Goal: Transaction & Acquisition: Purchase product/service

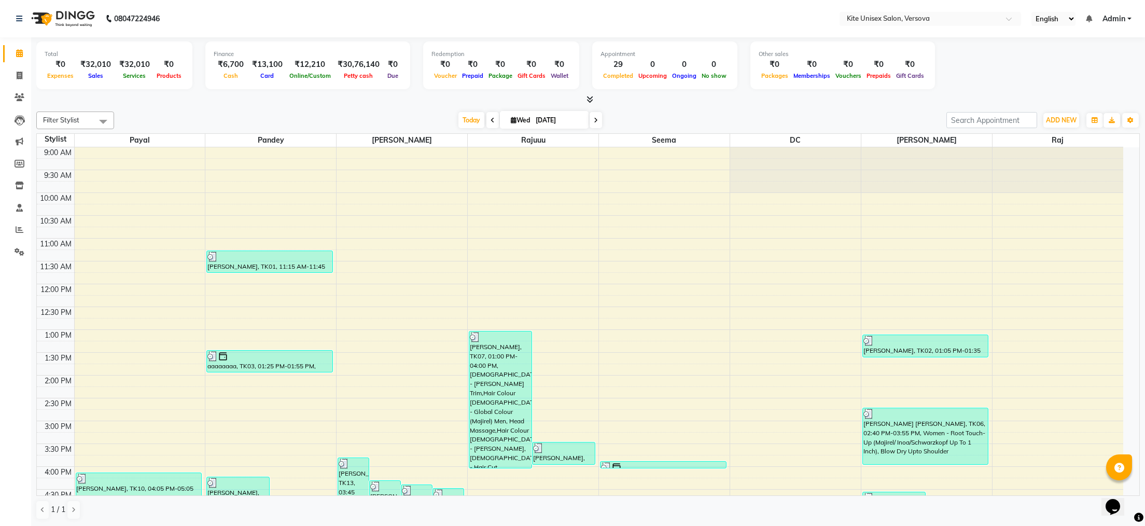
scroll to position [104, 0]
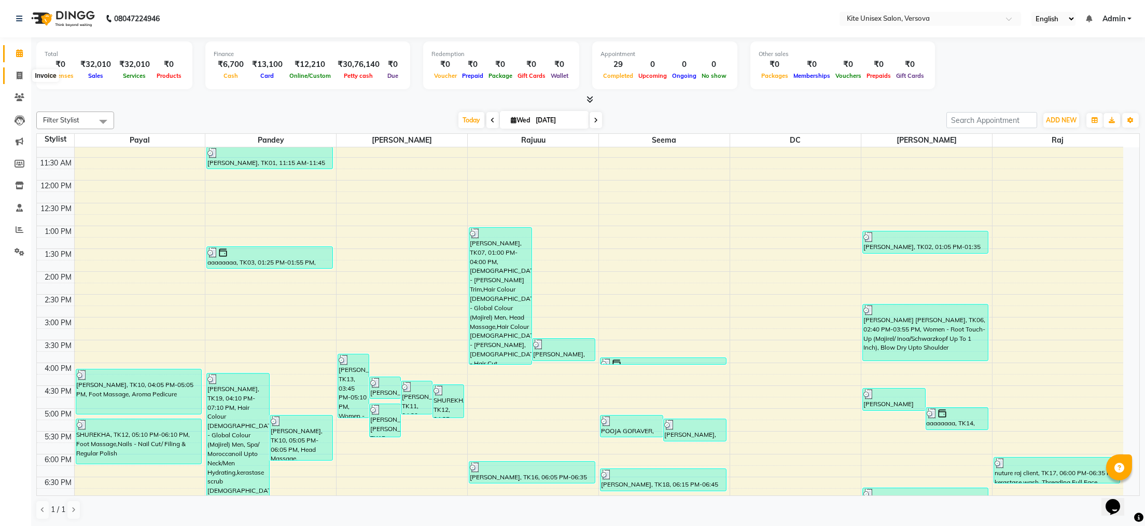
drag, startPoint x: 22, startPoint y: 75, endPoint x: 15, endPoint y: 67, distance: 9.9
click at [21, 75] on span at bounding box center [19, 76] width 18 height 12
select select "6093"
select select "service"
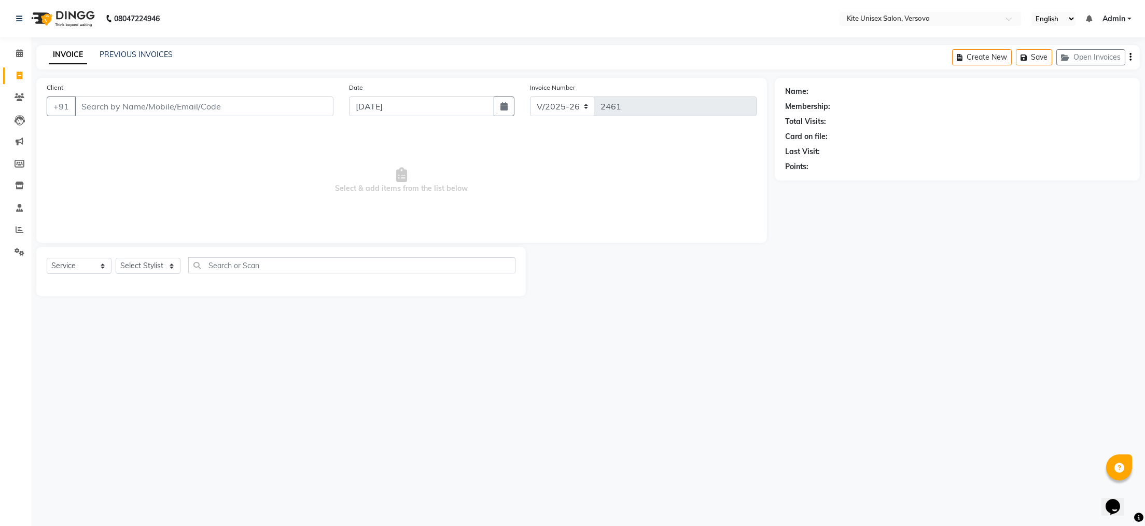
click at [109, 111] on input "Client" at bounding box center [204, 106] width 259 height 20
type input "8228968787"
click at [318, 95] on div "Client [PHONE_NUMBER] Add Client" at bounding box center [190, 103] width 302 height 43
click at [315, 104] on span "Add Client" at bounding box center [306, 106] width 41 height 10
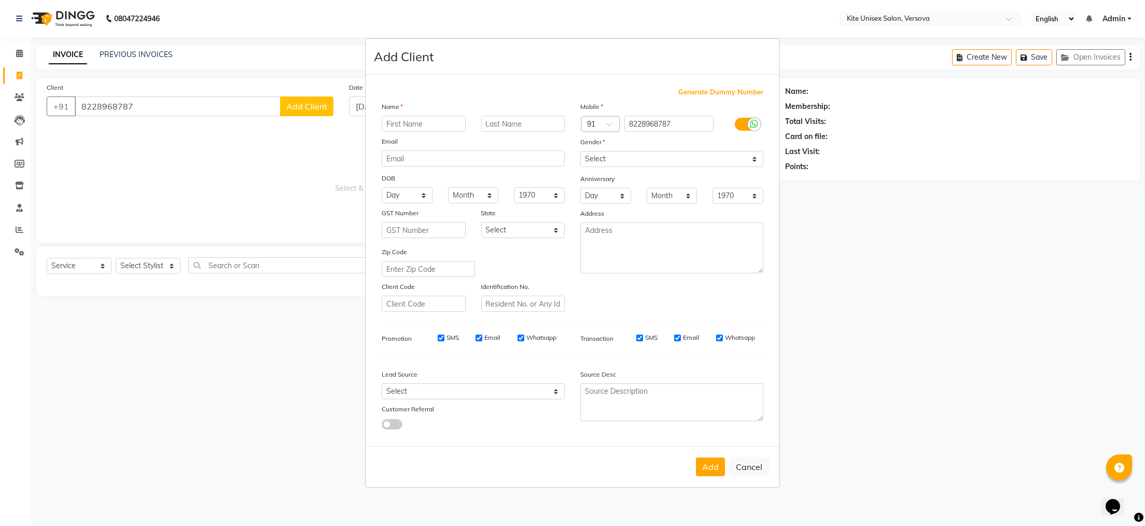
click at [396, 126] on input "text" at bounding box center [424, 124] width 84 height 16
type input "[PERSON_NAME]"
click at [714, 467] on button "Add" at bounding box center [710, 466] width 29 height 19
click at [621, 161] on select "Select [DEMOGRAPHIC_DATA] [DEMOGRAPHIC_DATA] Other Prefer Not To Say" at bounding box center [671, 159] width 183 height 16
select select "[DEMOGRAPHIC_DATA]"
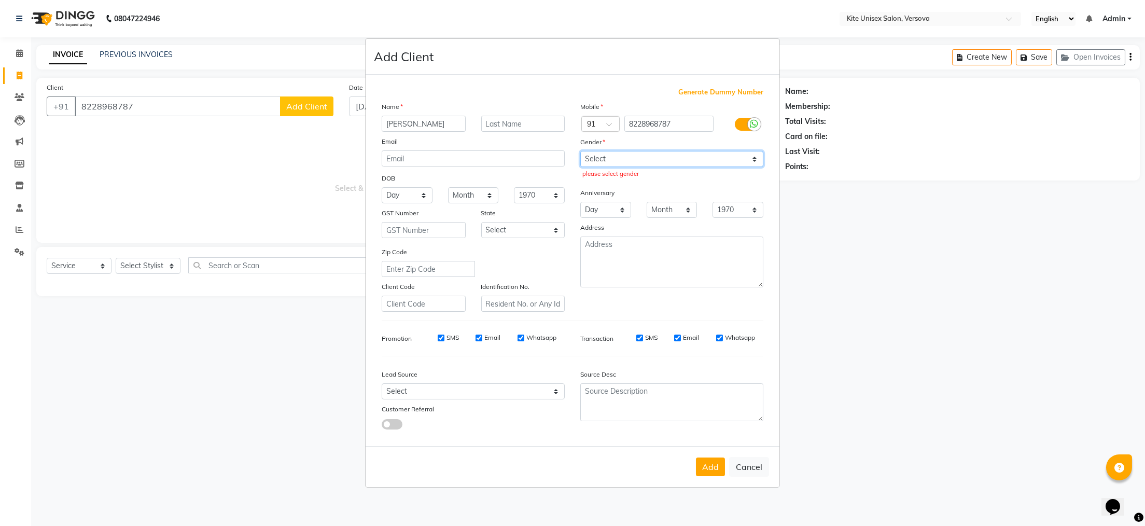
click at [580, 151] on select "Select [DEMOGRAPHIC_DATA] [DEMOGRAPHIC_DATA] Other Prefer Not To Say" at bounding box center [671, 159] width 183 height 16
drag, startPoint x: 714, startPoint y: 462, endPoint x: 707, endPoint y: 459, distance: 7.4
click at [713, 462] on button "Add" at bounding box center [710, 466] width 29 height 19
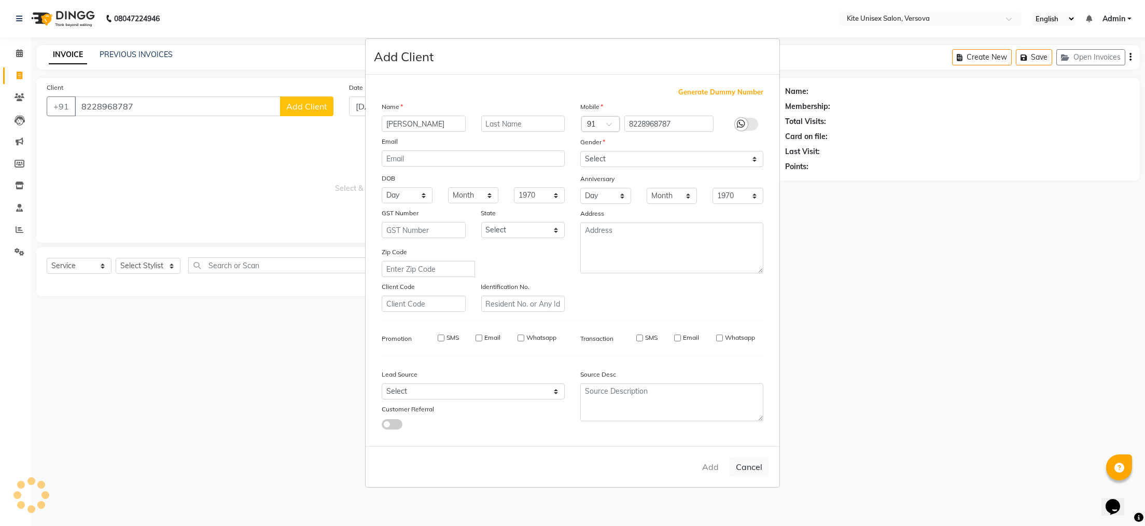
select select
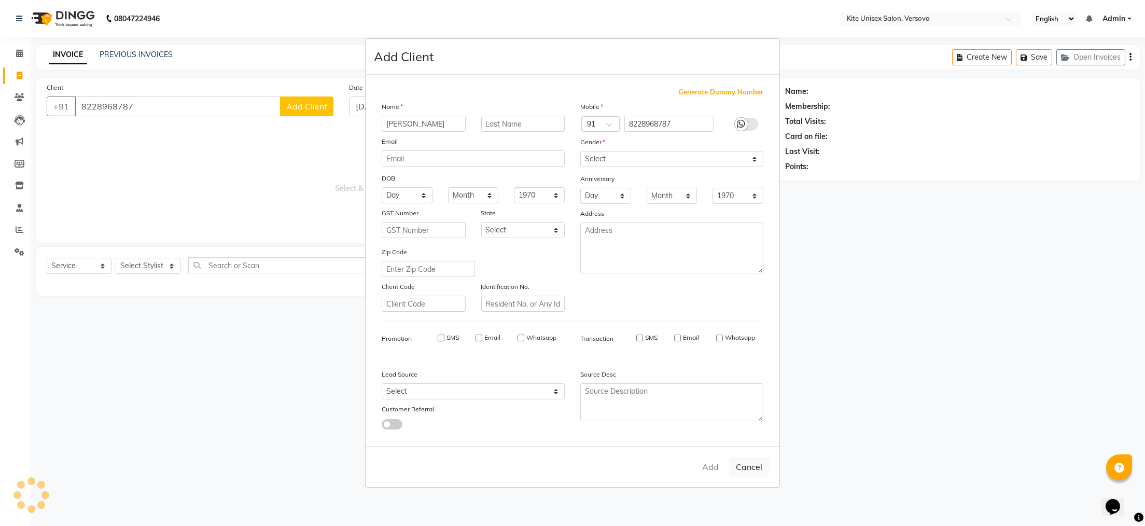
select select
checkbox input "false"
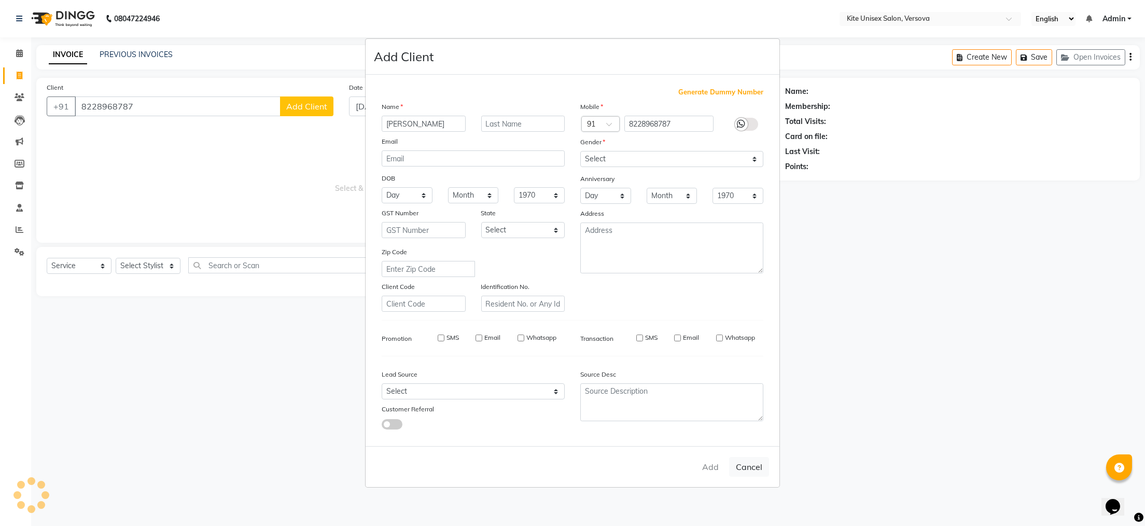
checkbox input "false"
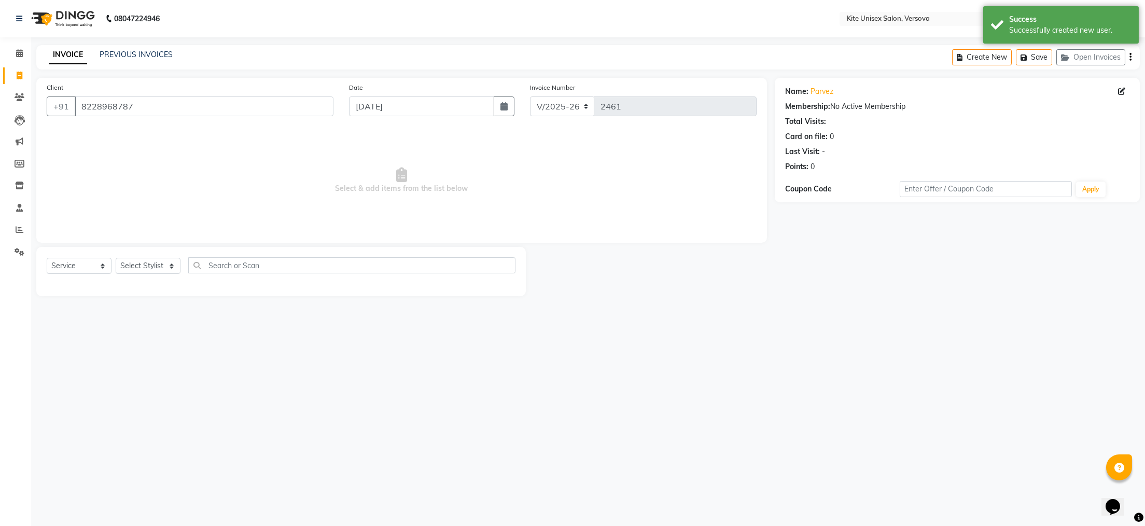
click at [146, 257] on div "Select Service Product Membership Package Voucher Prepaid Gift Card Select Styl…" at bounding box center [281, 269] width 469 height 24
click at [146, 265] on select "Select Stylist [PERSON_NAME] DC [PERSON_NAME] [PERSON_NAME] Rajuuu [PERSON_NAME]" at bounding box center [148, 266] width 65 height 16
select select "88898"
click at [116, 258] on select "Select Stylist [PERSON_NAME] DC [PERSON_NAME] [PERSON_NAME] Rajuuu [PERSON_NAME]" at bounding box center [148, 266] width 65 height 16
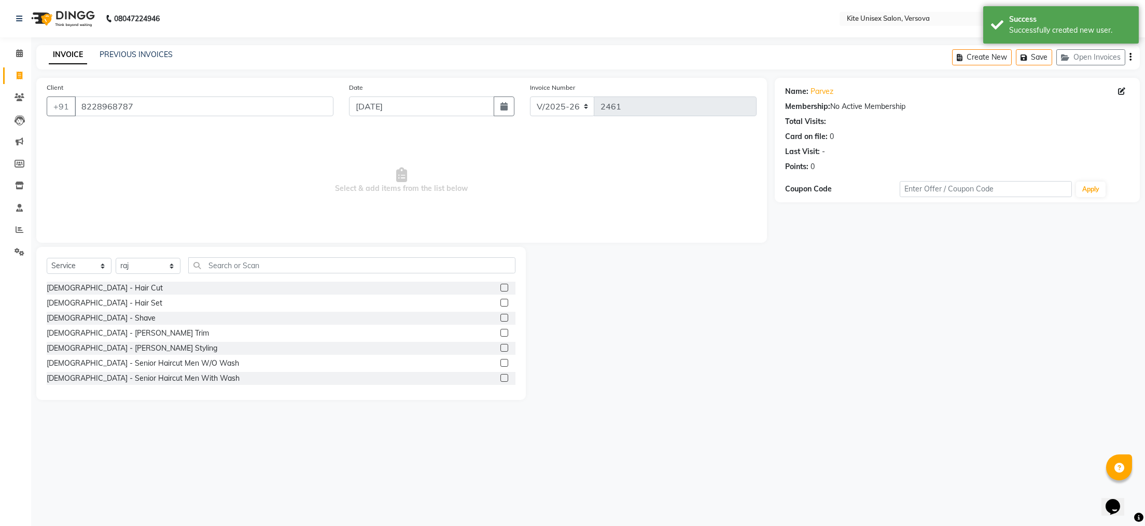
click at [500, 287] on label at bounding box center [504, 288] width 8 height 8
click at [500, 287] on input "checkbox" at bounding box center [503, 288] width 7 height 7
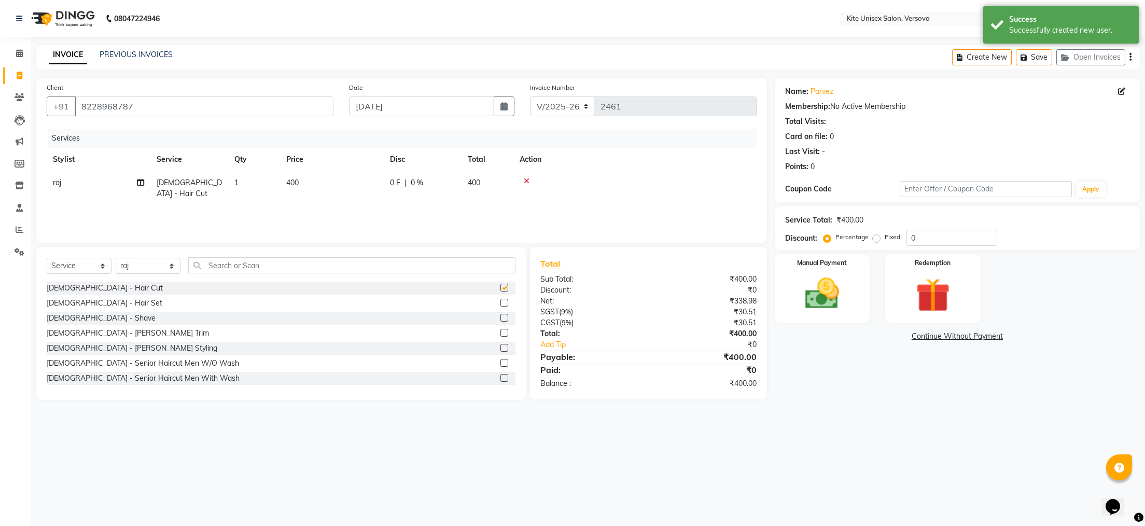
checkbox input "false"
click at [500, 331] on label at bounding box center [504, 333] width 8 height 8
click at [500, 331] on input "checkbox" at bounding box center [503, 333] width 7 height 7
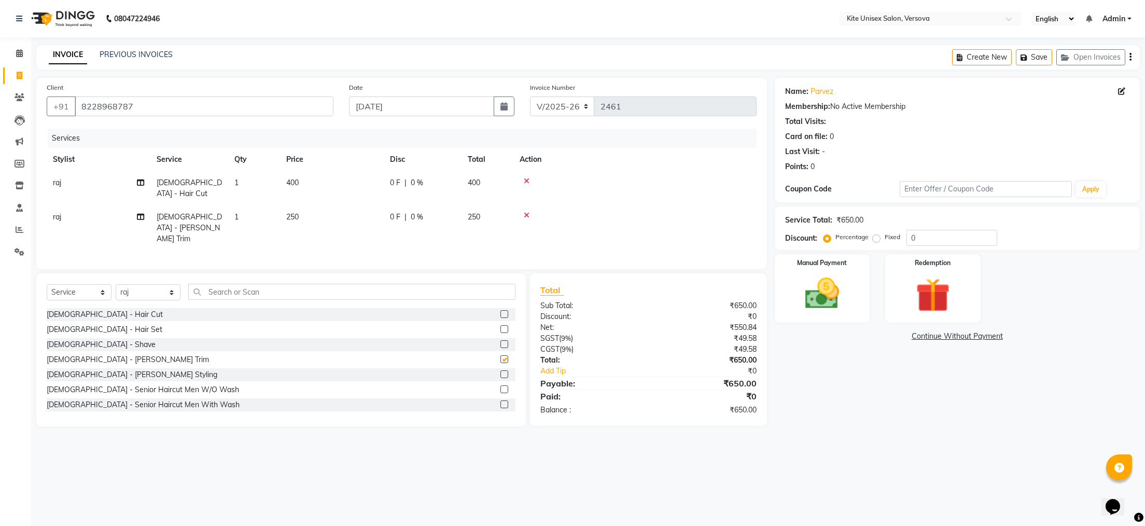
checkbox input "false"
click at [248, 284] on input "text" at bounding box center [351, 292] width 327 height 16
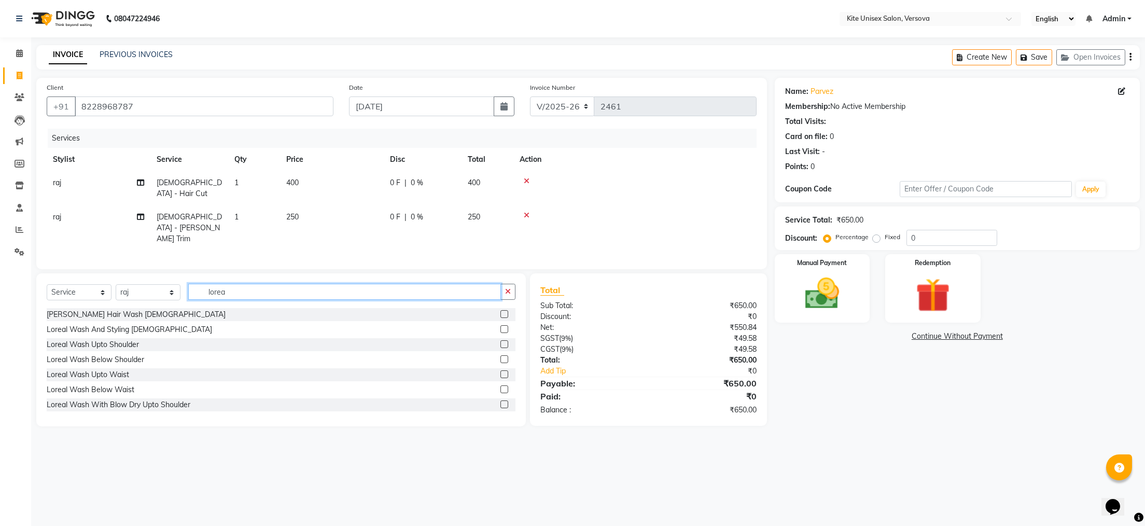
type input "lorea"
click at [500, 310] on label at bounding box center [504, 314] width 8 height 8
click at [500, 311] on input "checkbox" at bounding box center [503, 314] width 7 height 7
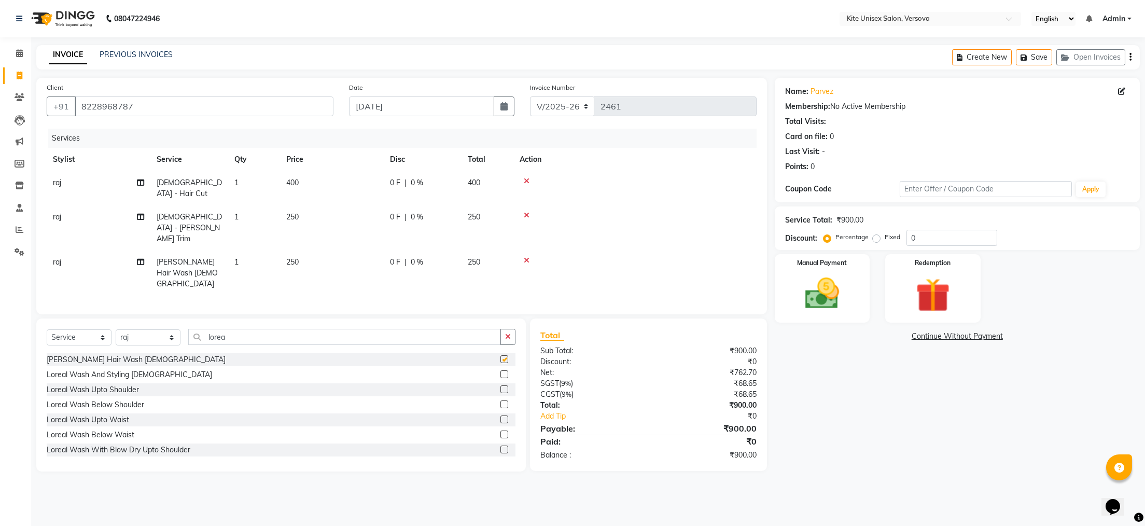
checkbox input "false"
click at [302, 178] on td "400" at bounding box center [332, 188] width 104 height 34
select select "88898"
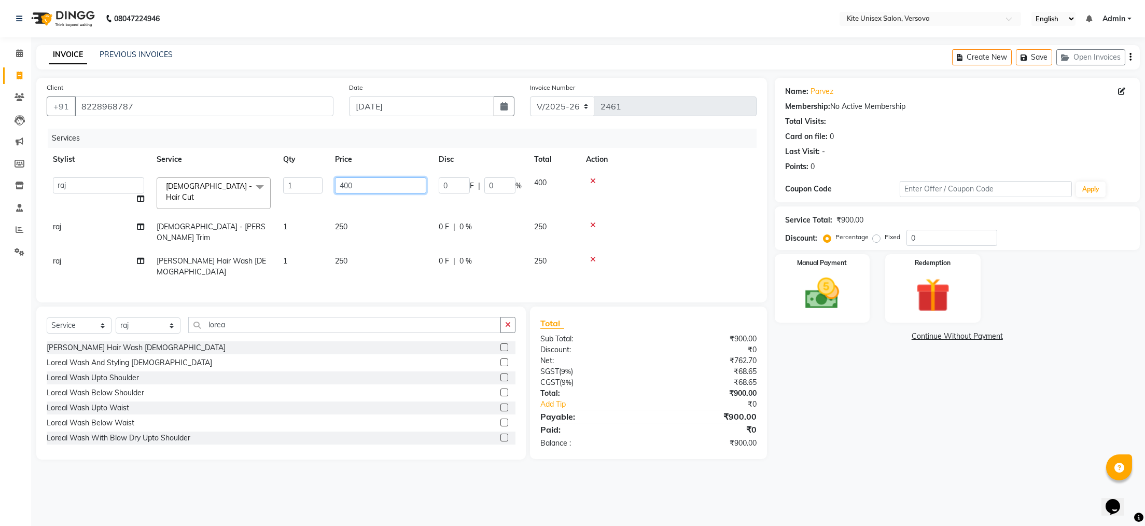
click at [370, 188] on input "400" at bounding box center [380, 185] width 91 height 16
type input "4"
type input "500"
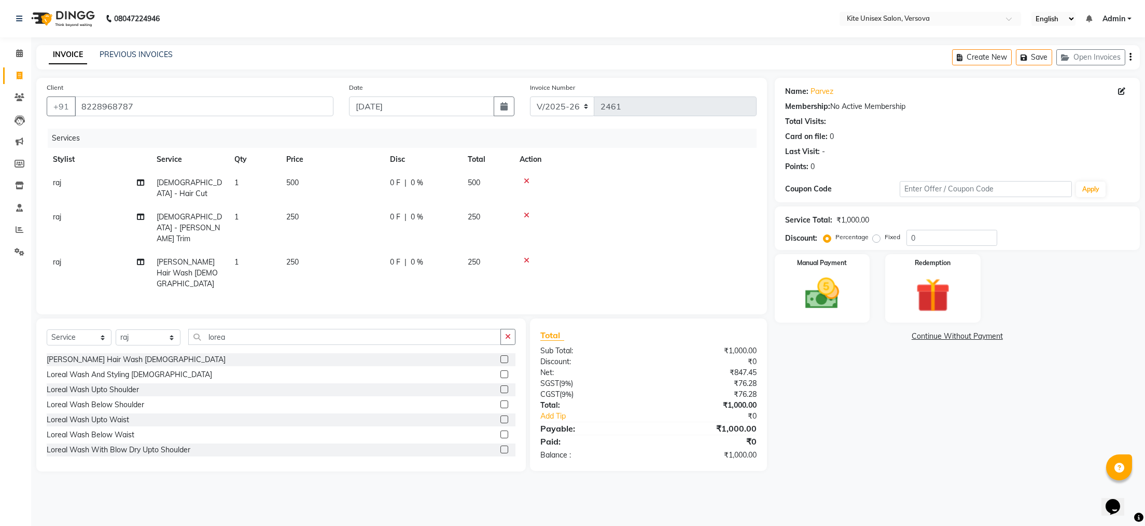
click at [365, 207] on tbody "raj [DEMOGRAPHIC_DATA] - Hair Cut 1 500 0 F | 0 % 500 raj [DEMOGRAPHIC_DATA] - …" at bounding box center [402, 233] width 710 height 124
click at [826, 273] on img at bounding box center [822, 293] width 58 height 41
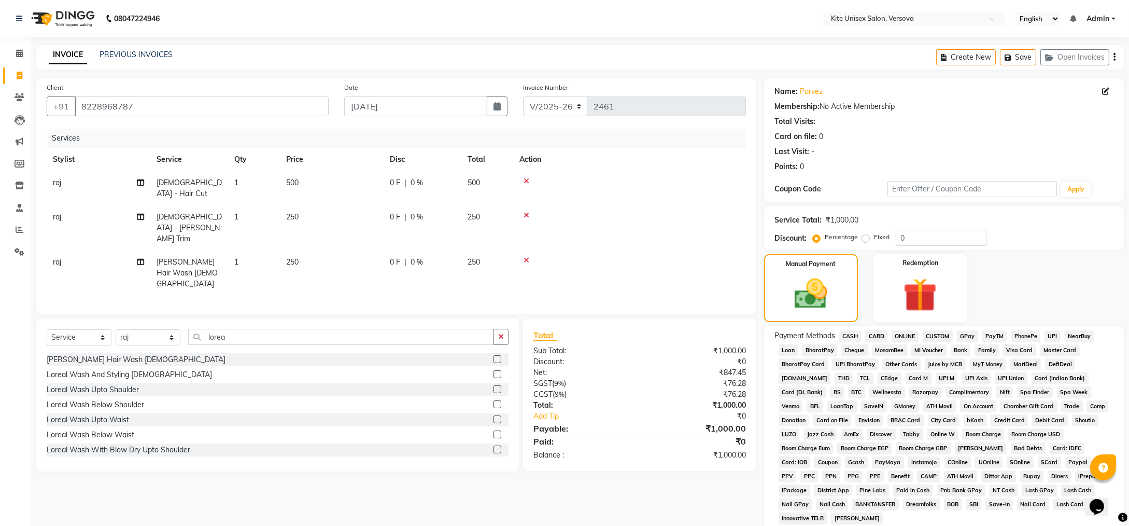
click at [906, 336] on span "ONLINE" at bounding box center [905, 336] width 27 height 12
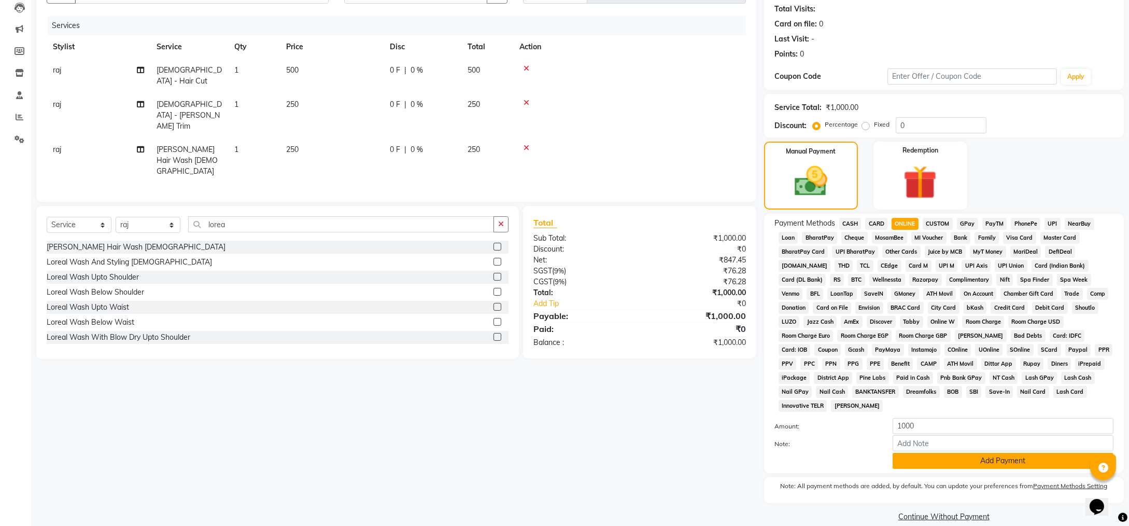
click at [948, 453] on button "Add Payment" at bounding box center [1003, 461] width 221 height 16
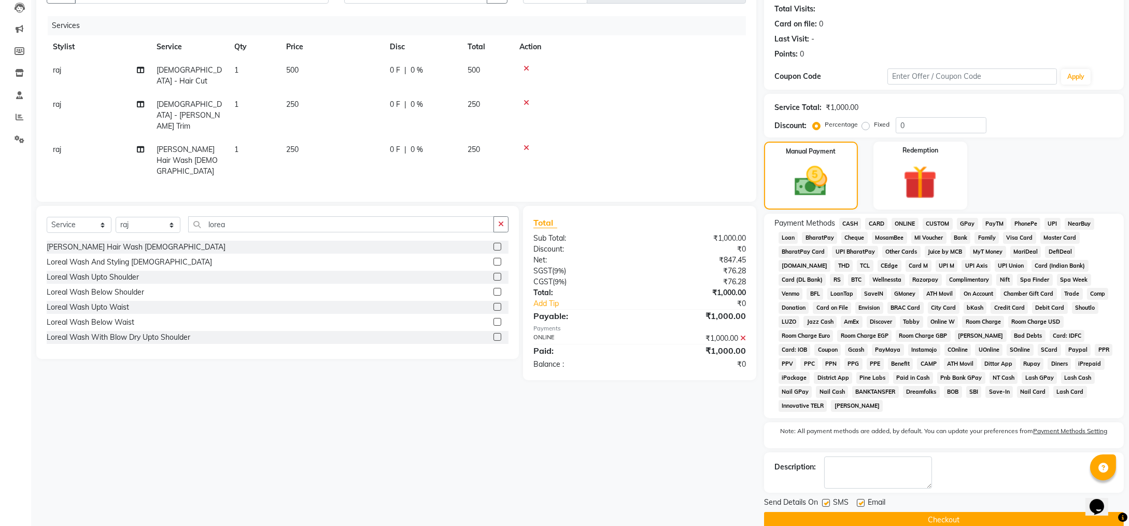
click at [895, 512] on button "Checkout" at bounding box center [944, 520] width 360 height 16
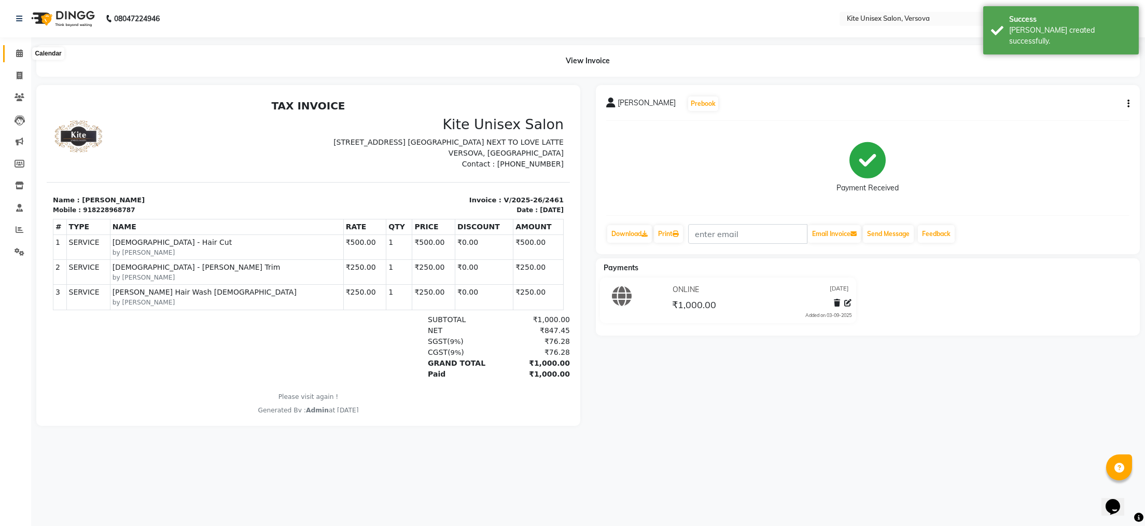
click at [17, 58] on span at bounding box center [19, 54] width 18 height 12
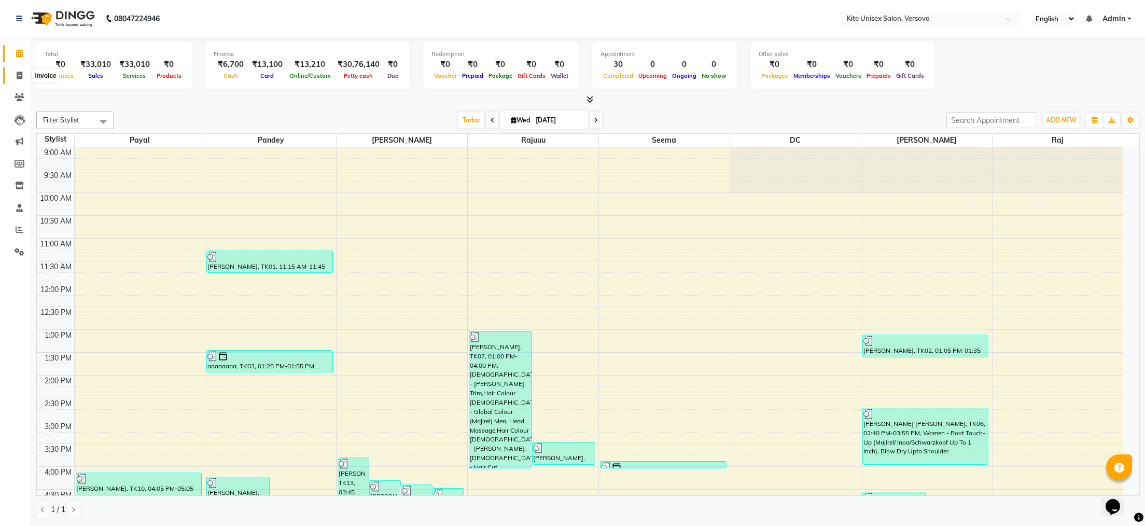
click at [17, 74] on icon at bounding box center [20, 76] width 6 height 8
select select "6093"
select select "service"
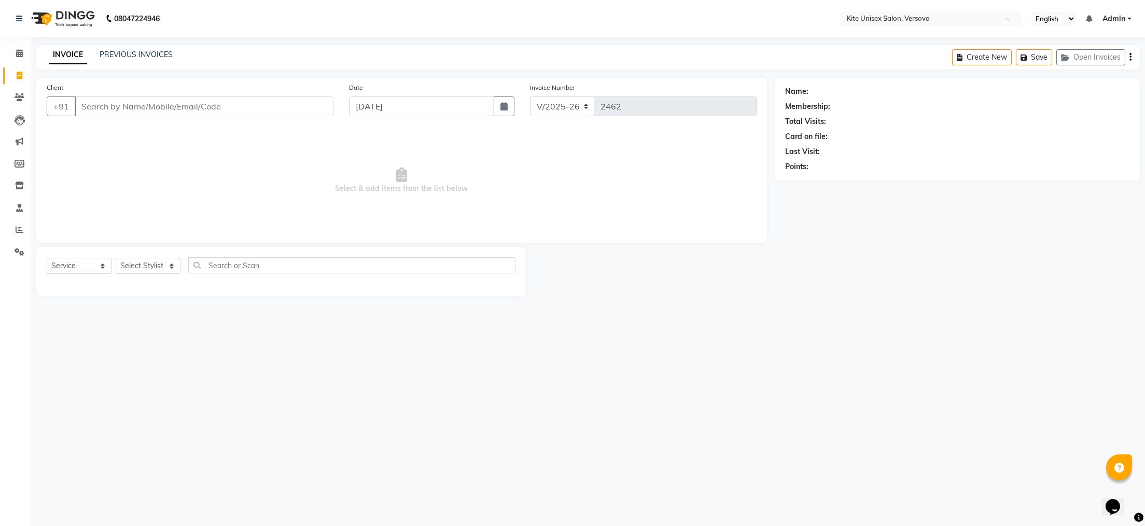
click at [90, 107] on input "Client" at bounding box center [204, 106] width 259 height 20
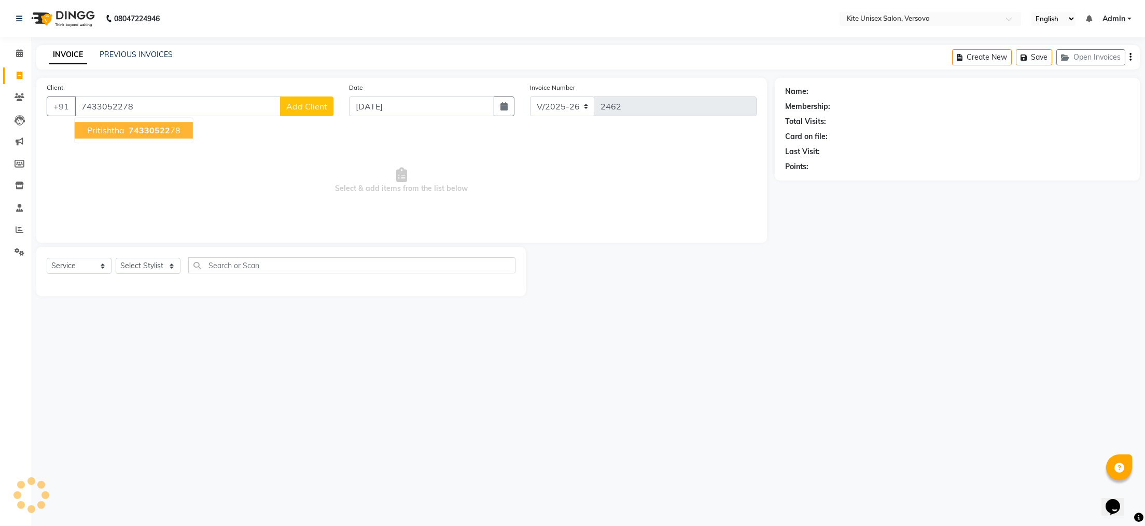
type input "7433052278"
click at [104, 130] on span "pritishtha" at bounding box center [105, 130] width 37 height 10
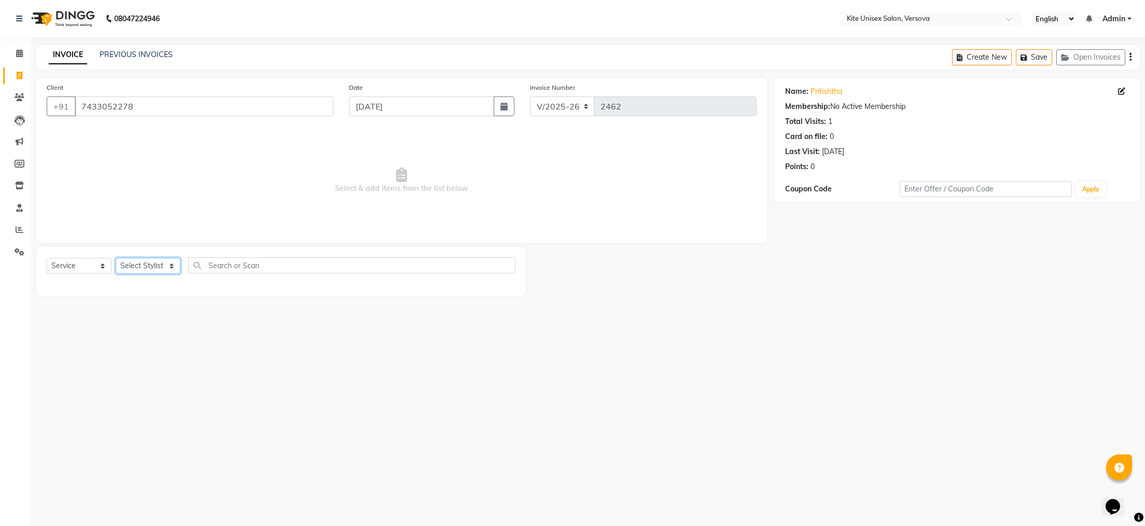
click at [161, 265] on select "Select Stylist [PERSON_NAME] DC [PERSON_NAME] [PERSON_NAME] Rajuuu [PERSON_NAME]" at bounding box center [148, 266] width 65 height 16
select select "68172"
click at [116, 258] on select "Select Stylist [PERSON_NAME] DC [PERSON_NAME] [PERSON_NAME] Rajuuu [PERSON_NAME]" at bounding box center [148, 266] width 65 height 16
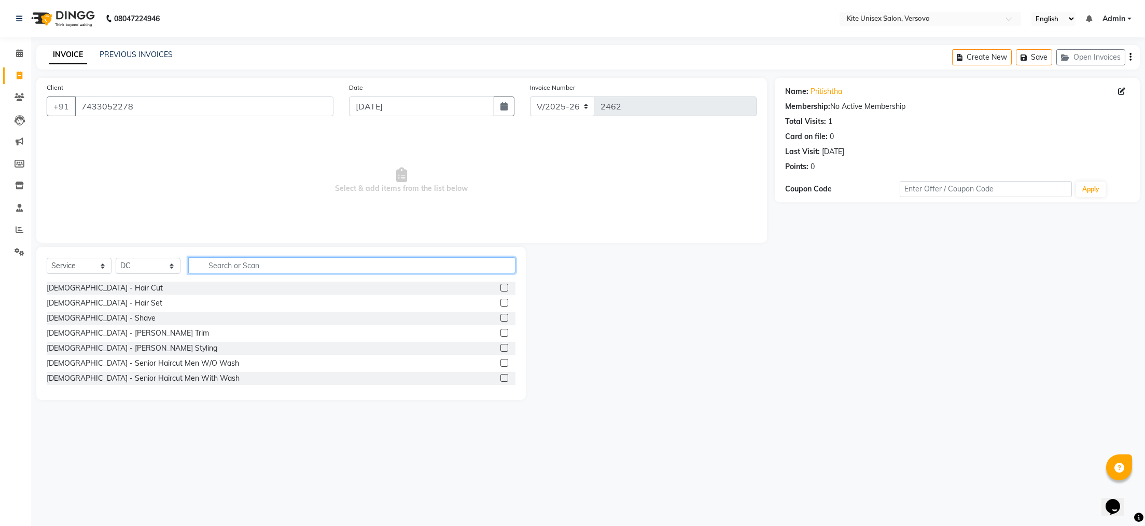
click at [214, 266] on input "text" at bounding box center [351, 265] width 327 height 16
type input "head"
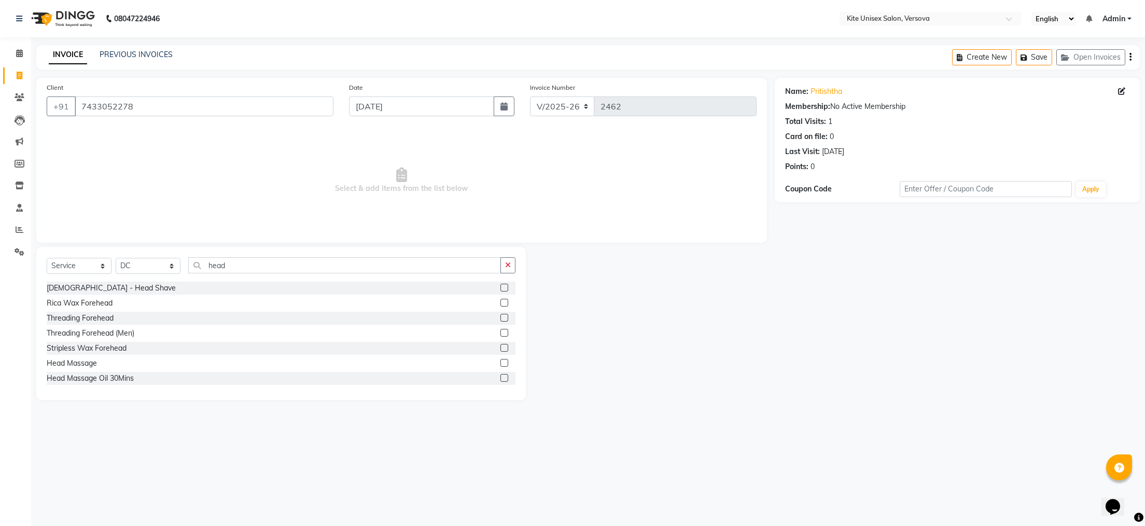
click at [500, 362] on label at bounding box center [504, 363] width 8 height 8
click at [500, 362] on input "checkbox" at bounding box center [503, 363] width 7 height 7
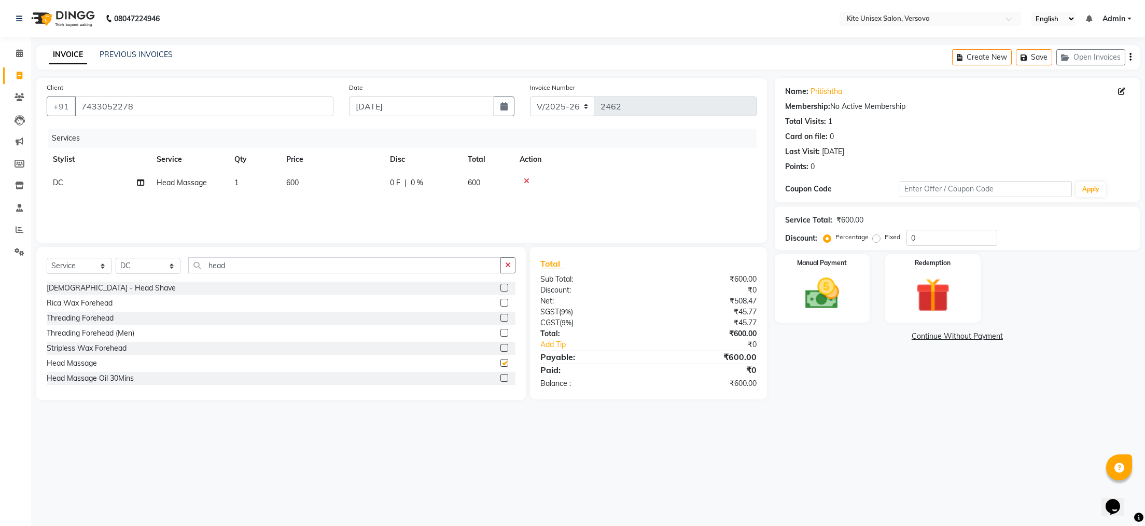
checkbox input "false"
click at [826, 271] on div "Manual Payment" at bounding box center [821, 288] width 99 height 72
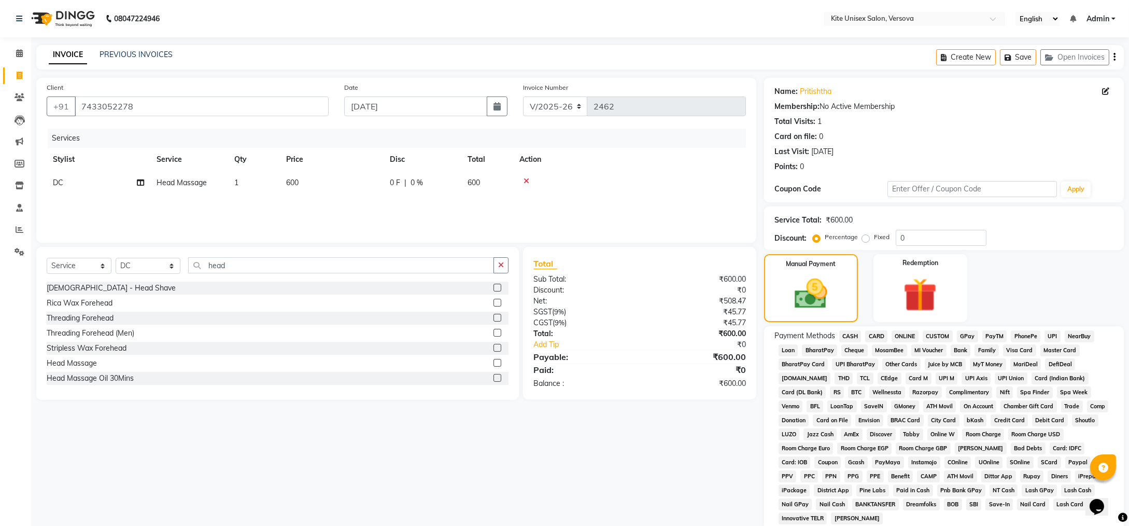
click at [880, 337] on span "CARD" at bounding box center [876, 336] width 22 height 12
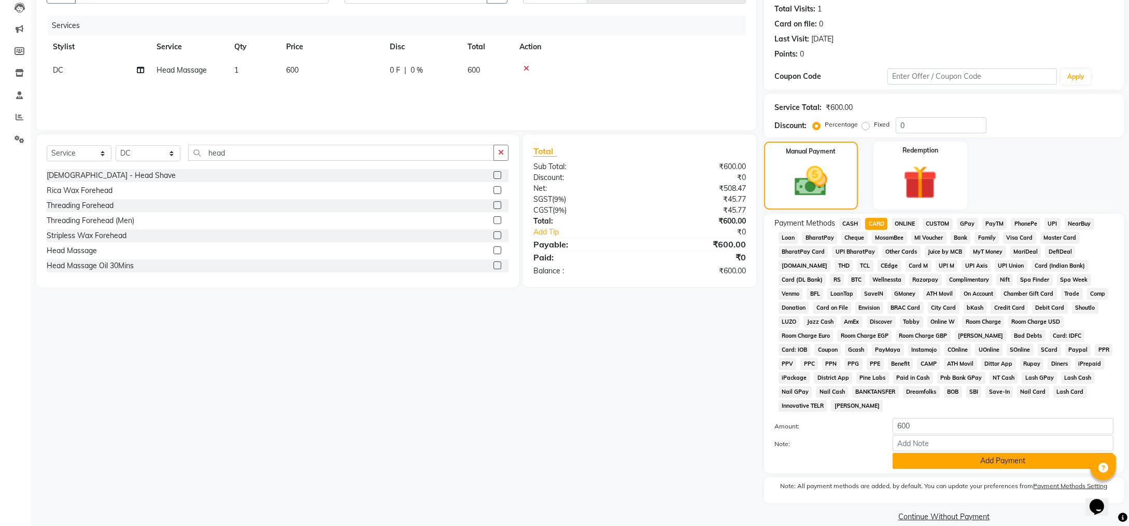
click at [960, 453] on button "Add Payment" at bounding box center [1003, 461] width 221 height 16
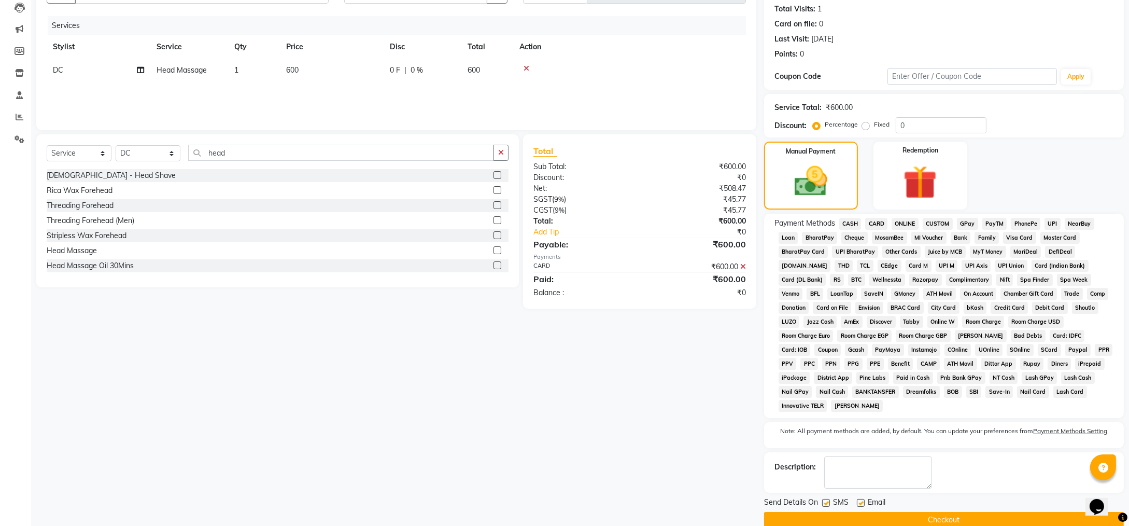
click at [869, 512] on button "Checkout" at bounding box center [944, 520] width 360 height 16
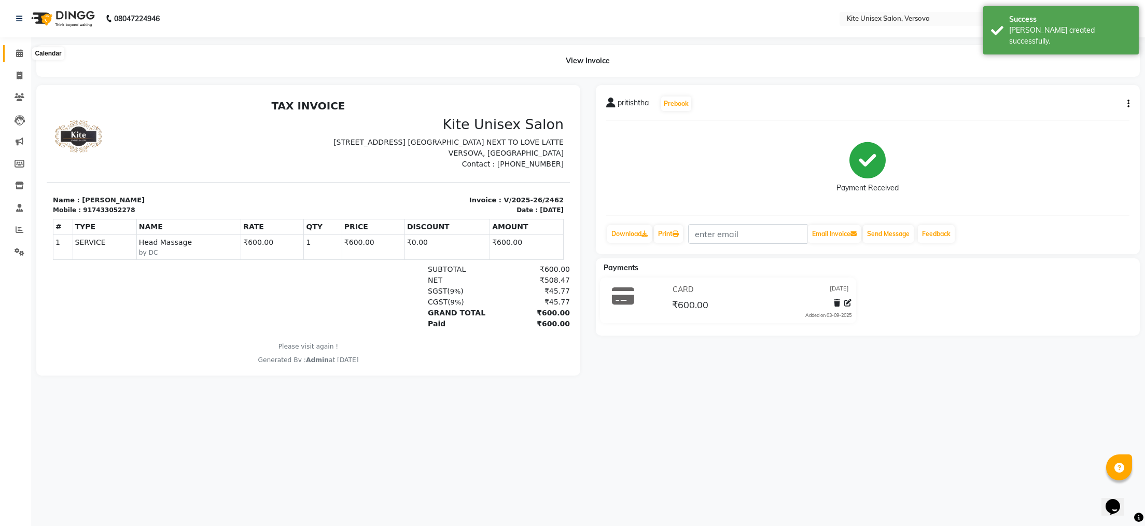
click at [16, 55] on icon at bounding box center [19, 53] width 7 height 8
